Goal: Find contact information: Find contact information

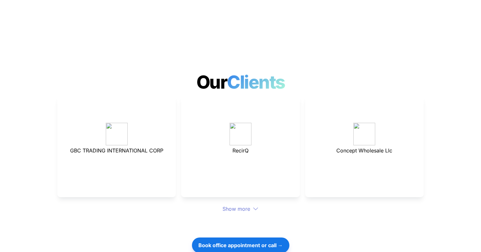
scroll to position [1707, 0]
click at [224, 204] on div "Show more" at bounding box center [240, 208] width 367 height 8
click at [234, 212] on div at bounding box center [240, 223] width 225 height 22
click at [235, 204] on div "Show more" at bounding box center [240, 208] width 367 height 8
click at [240, 204] on div "Show more" at bounding box center [240, 208] width 367 height 8
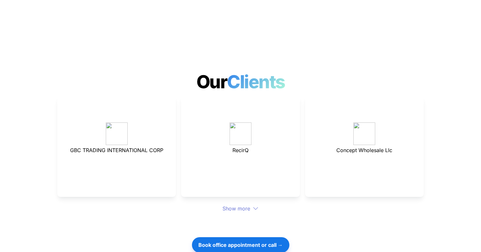
click at [253, 205] on icon at bounding box center [256, 208] width 6 height 6
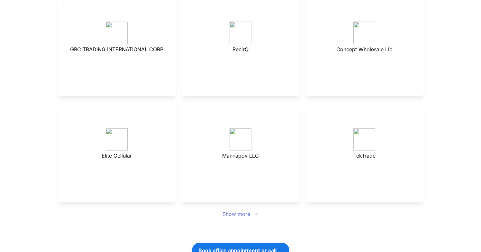
scroll to position [1808, 0]
drag, startPoint x: 347, startPoint y: 132, endPoint x: 386, endPoint y: 131, distance: 39.6
click at [386, 149] on p "TekTrade" at bounding box center [364, 154] width 103 height 10
click at [233, 209] on div "Show more" at bounding box center [240, 213] width 367 height 8
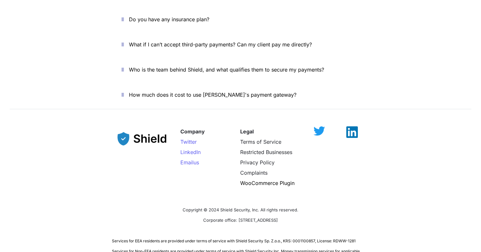
scroll to position [2524, 0]
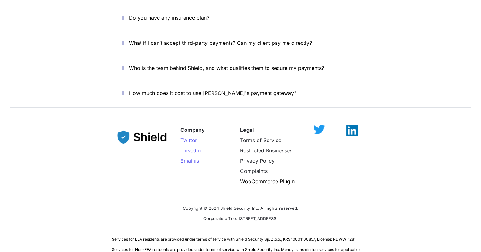
drag, startPoint x: 221, startPoint y: 196, endPoint x: 294, endPoint y: 197, distance: 73.1
click at [295, 213] on p "Corporate office: [STREET_ADDRESS]" at bounding box center [240, 218] width 257 height 10
copy span "[STREET_ADDRESS]"
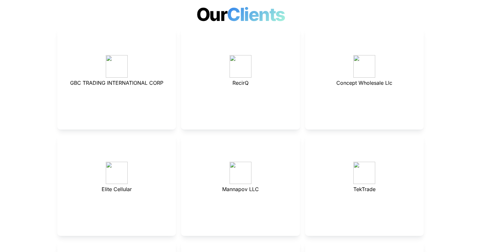
scroll to position [1753, 0]
